Goal: Task Accomplishment & Management: Complete application form

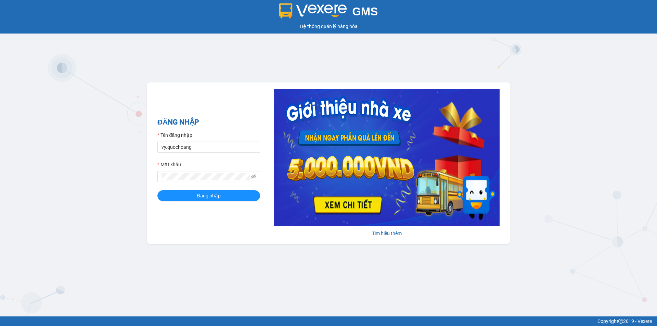
click at [211, 141] on div "Tên đăng nhập" at bounding box center [208, 136] width 103 height 10
click at [211, 147] on input "vy.quochoang" at bounding box center [208, 147] width 103 height 11
type input "linh.quochoang"
click at [205, 197] on span "Đăng nhập" at bounding box center [209, 196] width 24 height 8
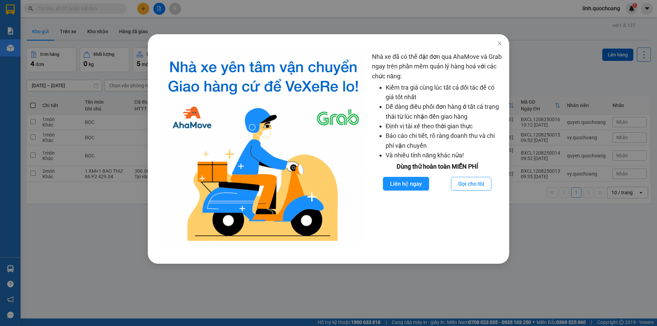
click at [579, 265] on div "Nhà xe đã có thể đặt đơn qua AhaMove và Grab ngay trên phần mềm quản lý hàng ho…" at bounding box center [328, 163] width 657 height 326
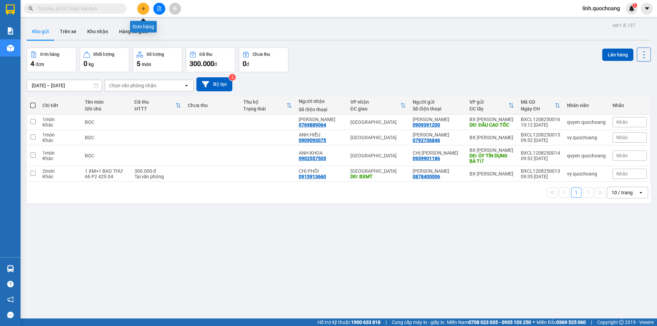
click at [143, 10] on icon "plus" at bounding box center [143, 8] width 5 height 5
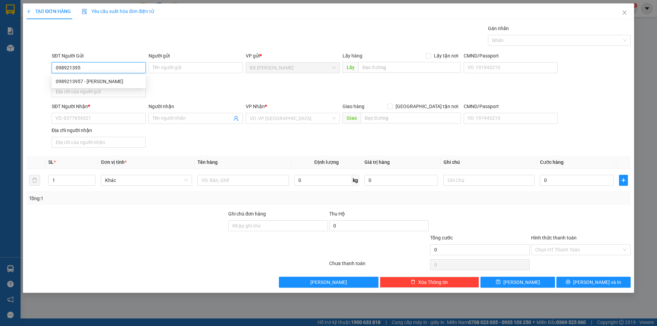
type input "0989213957"
click at [117, 81] on div "0989213957 - NGUYỄN VĂN TÂM" at bounding box center [99, 82] width 86 height 8
type input "NGUYỄN VĂN TÂM"
type input "0989213957"
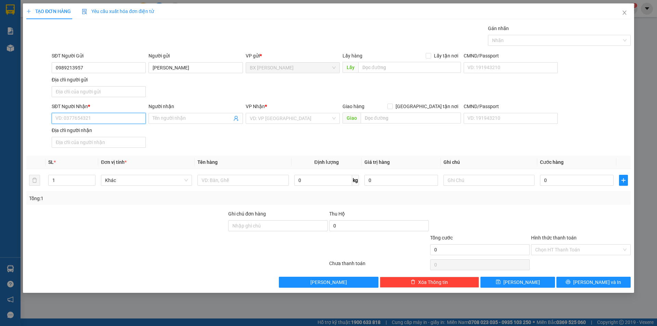
click at [104, 121] on input "SĐT Người Nhận *" at bounding box center [99, 118] width 94 height 11
type input "0949111036"
click at [183, 114] on span at bounding box center [196, 118] width 94 height 11
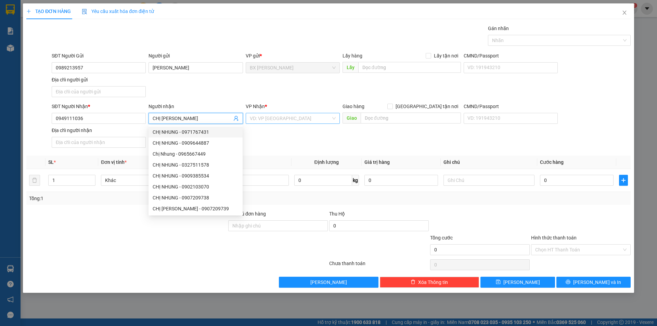
type input "CHỊ NHUNG"
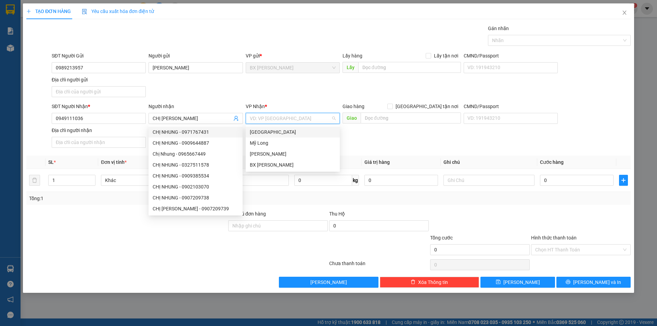
click at [265, 120] on input "search" at bounding box center [290, 118] width 81 height 10
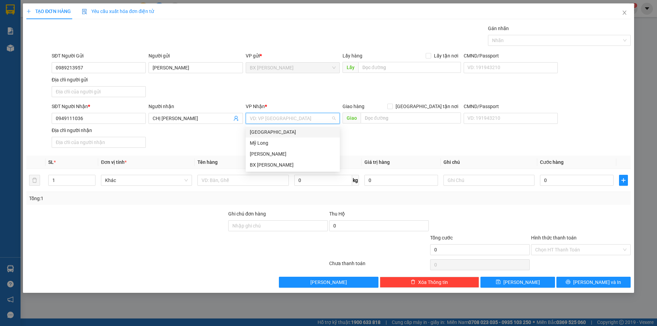
drag, startPoint x: 268, startPoint y: 132, endPoint x: 306, endPoint y: 118, distance: 40.6
click at [306, 118] on body "Kết quả tìm kiếm ( 0 ) Bộ lọc No Data linh.quochoang 1 Báo cáo Báo cáo dòng tiề…" at bounding box center [328, 163] width 657 height 326
click at [306, 117] on input "search" at bounding box center [290, 118] width 81 height 10
click at [295, 136] on div "Sài Gòn" at bounding box center [293, 132] width 94 height 11
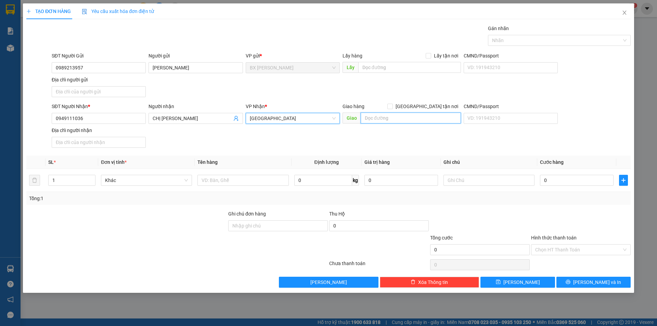
click at [409, 117] on input "text" at bounding box center [411, 118] width 100 height 11
click at [406, 123] on input "text" at bounding box center [411, 118] width 100 height 11
click at [416, 121] on input "BẾN XE MỸ THO" at bounding box center [411, 118] width 100 height 11
type input "BẾN XE MỸ THO"
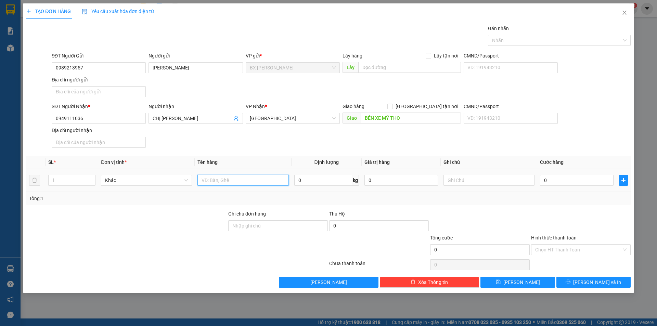
click at [235, 184] on input "text" at bounding box center [242, 180] width 91 height 11
type input "THÙNG"
click at [567, 177] on input "0" at bounding box center [577, 180] width 74 height 11
type input "5"
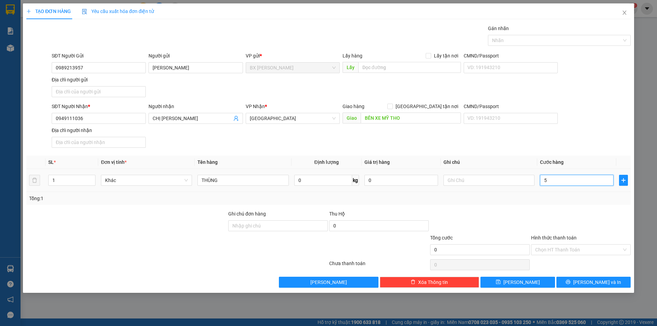
type input "5"
type input "50"
type input "500"
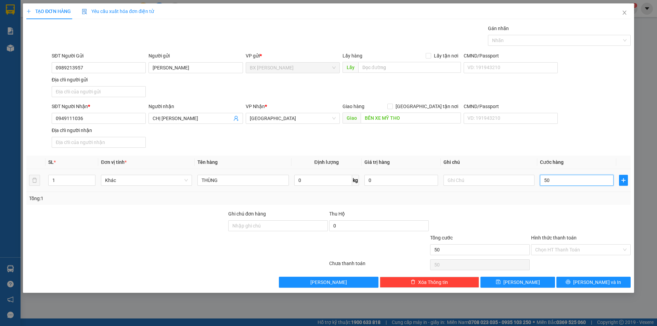
type input "500"
type input "5.000"
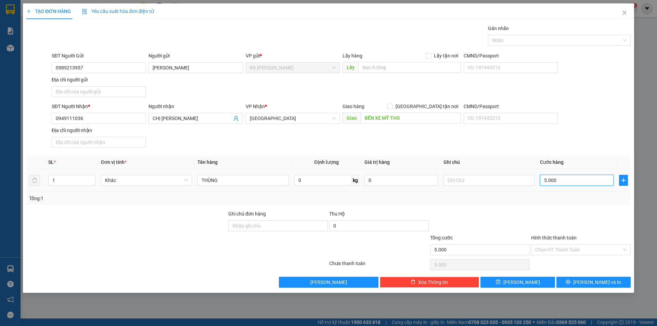
type input "50.000"
click at [544, 283] on button "Lưu" at bounding box center [518, 282] width 74 height 11
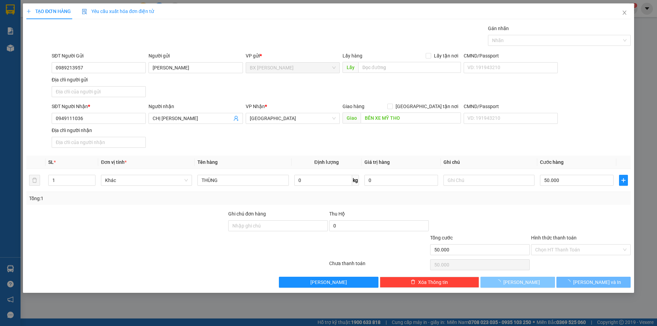
type input "0"
